Goal: Navigation & Orientation: Find specific page/section

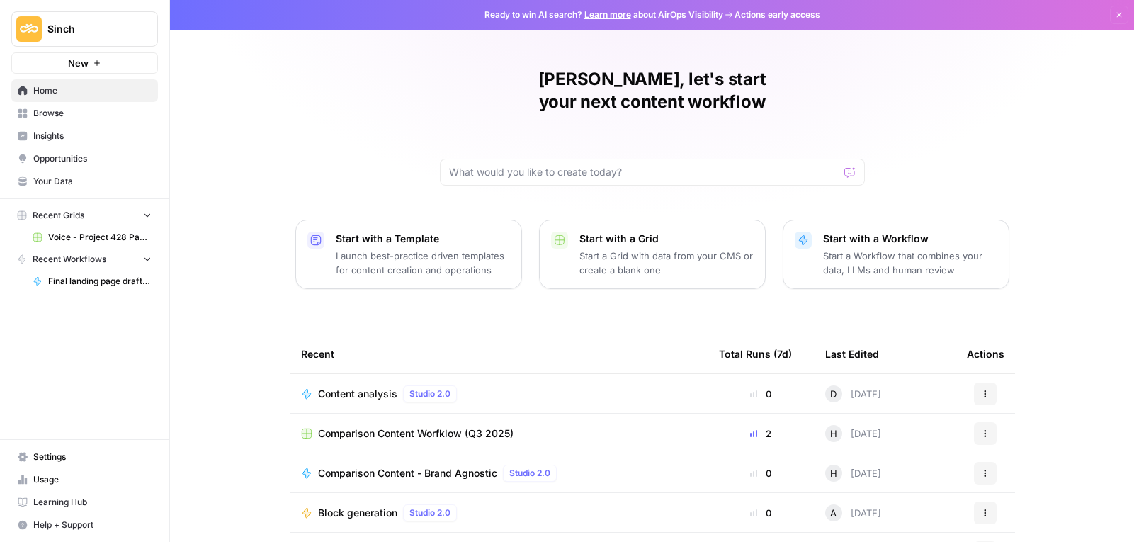
click at [84, 121] on link "Browse" at bounding box center [84, 113] width 147 height 23
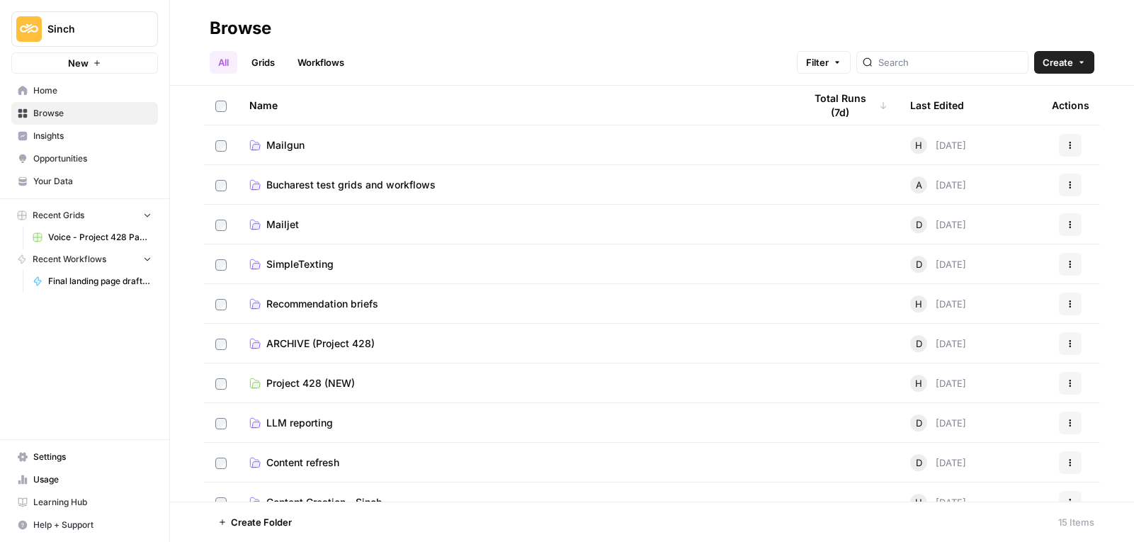
click at [283, 146] on span "Mailgun" at bounding box center [285, 145] width 38 height 14
